Goal: Information Seeking & Learning: Learn about a topic

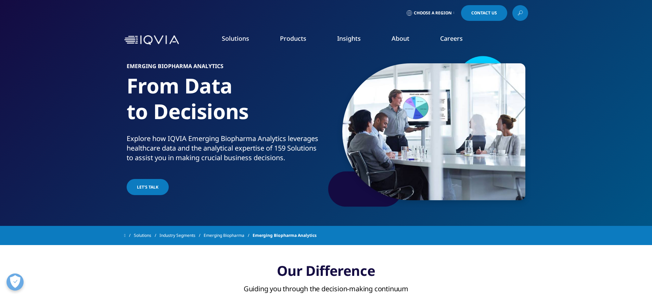
click at [523, 13] on link at bounding box center [521, 13] width 16 height 16
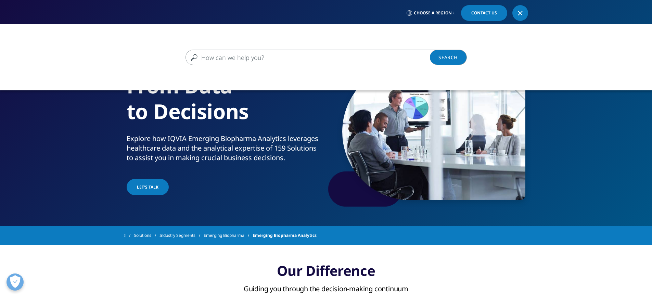
click at [299, 52] on input "Search" at bounding box center [317, 57] width 262 height 15
type input "ㅠ"
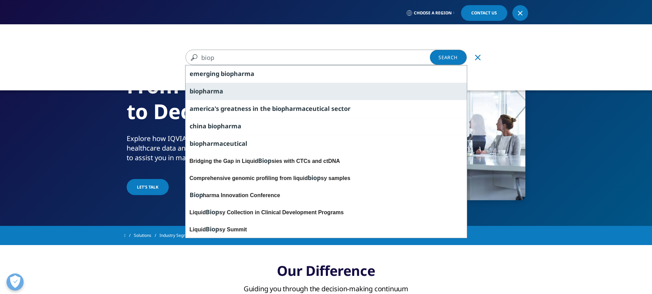
type input "biop"
click at [263, 93] on div "biop harma" at bounding box center [326, 91] width 281 height 17
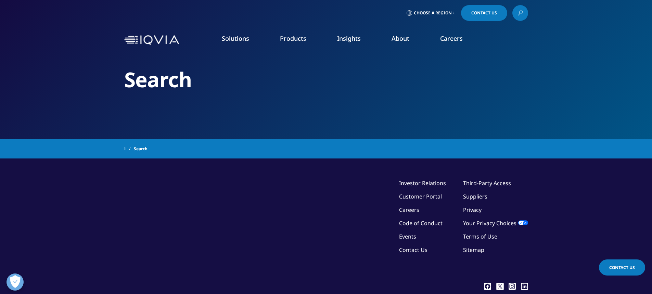
type input "biopharma"
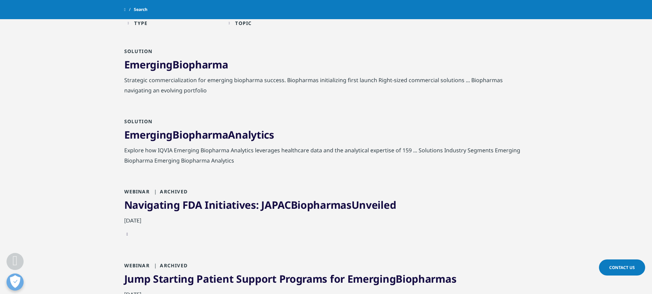
scroll to position [137, 0]
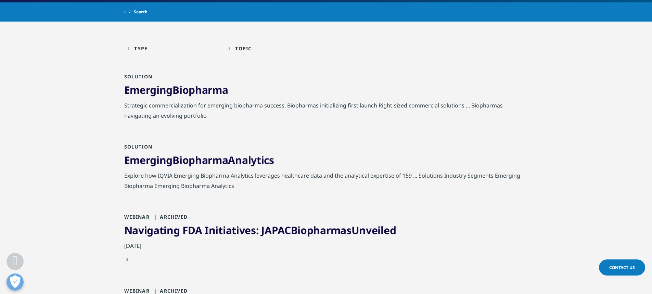
drag, startPoint x: 116, startPoint y: 161, endPoint x: 169, endPoint y: 166, distance: 53.3
copy link "Emerging"
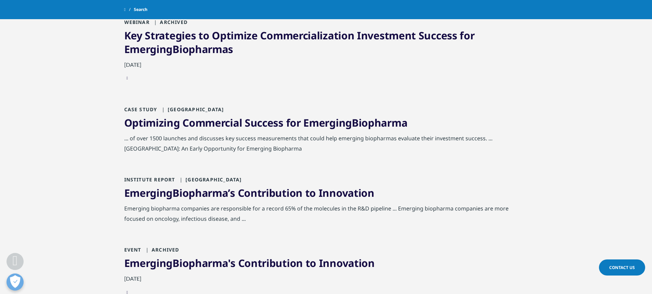
scroll to position [479, 0]
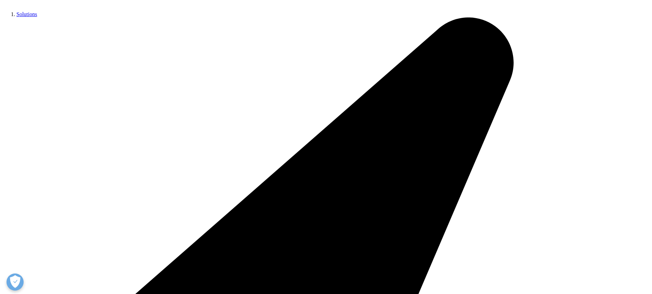
scroll to position [377, 0]
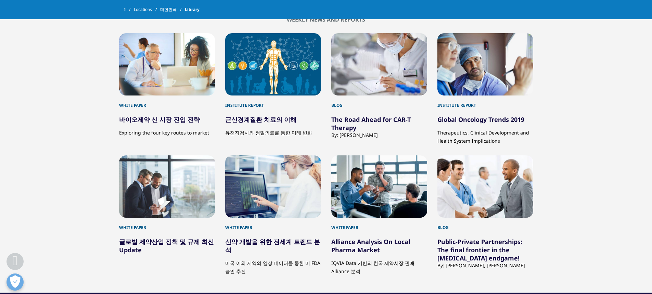
scroll to position [205, 0]
